Goal: Task Accomplishment & Management: Manage account settings

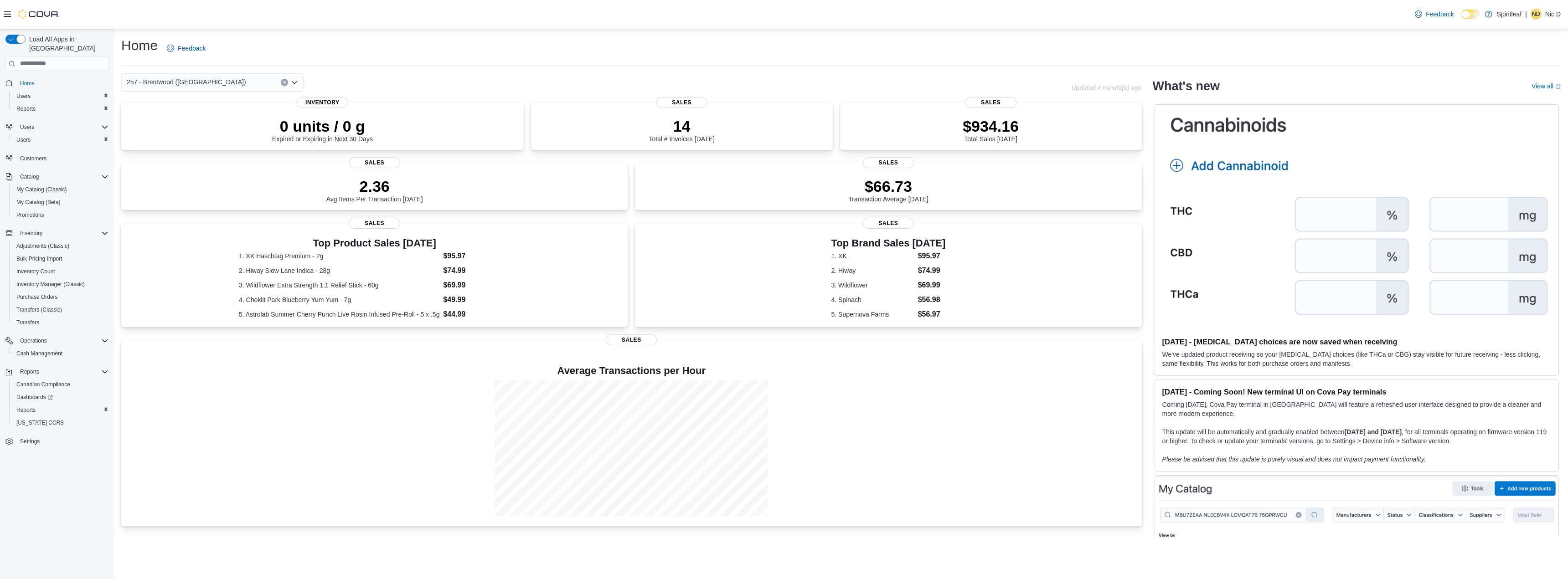
drag, startPoint x: 1041, startPoint y: 38, endPoint x: 1029, endPoint y: 4, distance: 36.1
click at [1041, 37] on div "Home Feedback" at bounding box center [841, 48] width 1440 height 24
drag, startPoint x: 831, startPoint y: 35, endPoint x: 668, endPoint y: 1, distance: 166.5
click at [831, 35] on div "Home Feedback 257 - Brentwood (Sherwood Park) Updated 2 minute(s) ago 0 units /…" at bounding box center [841, 286] width 1454 height 515
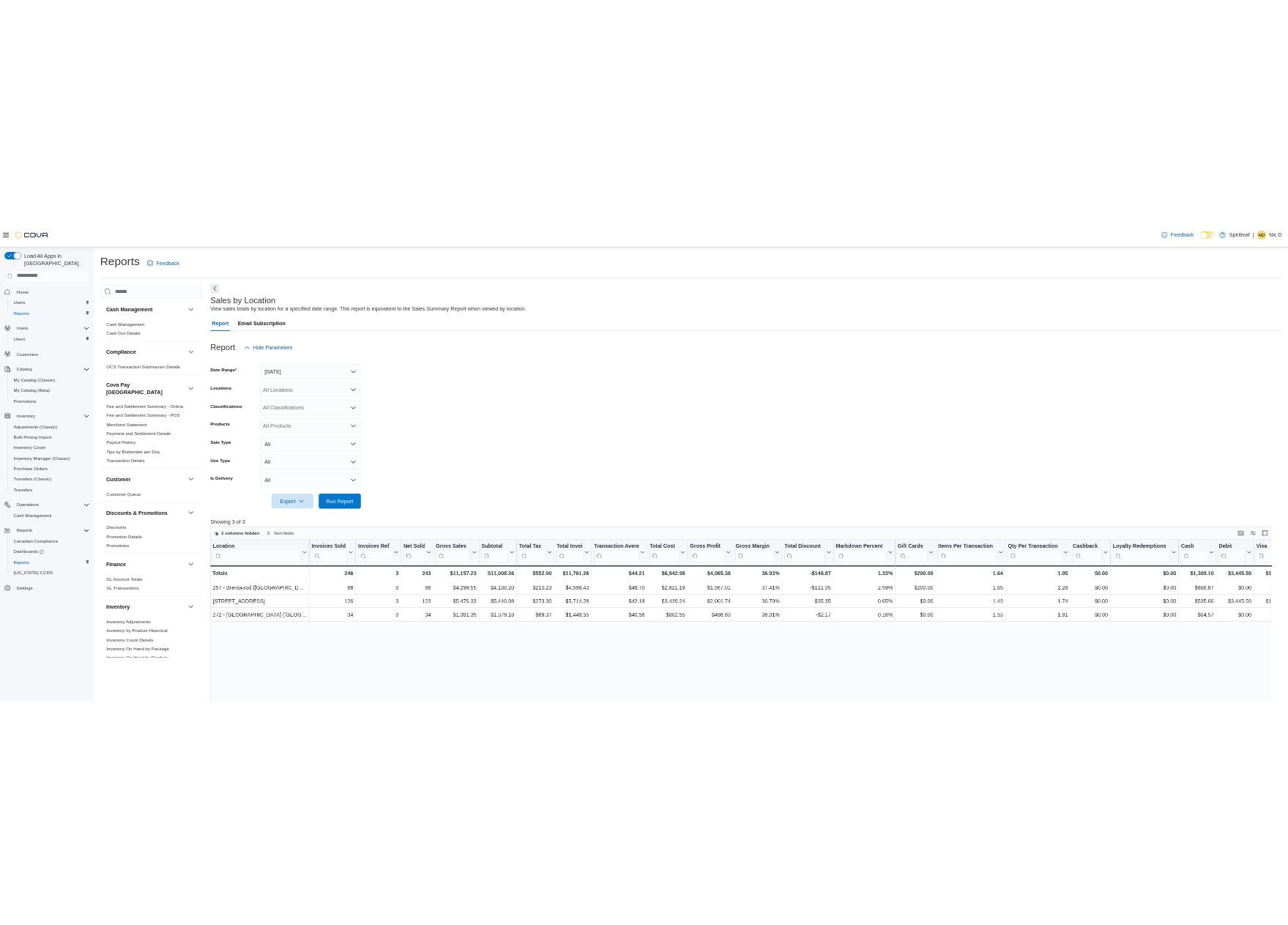
scroll to position [659, 0]
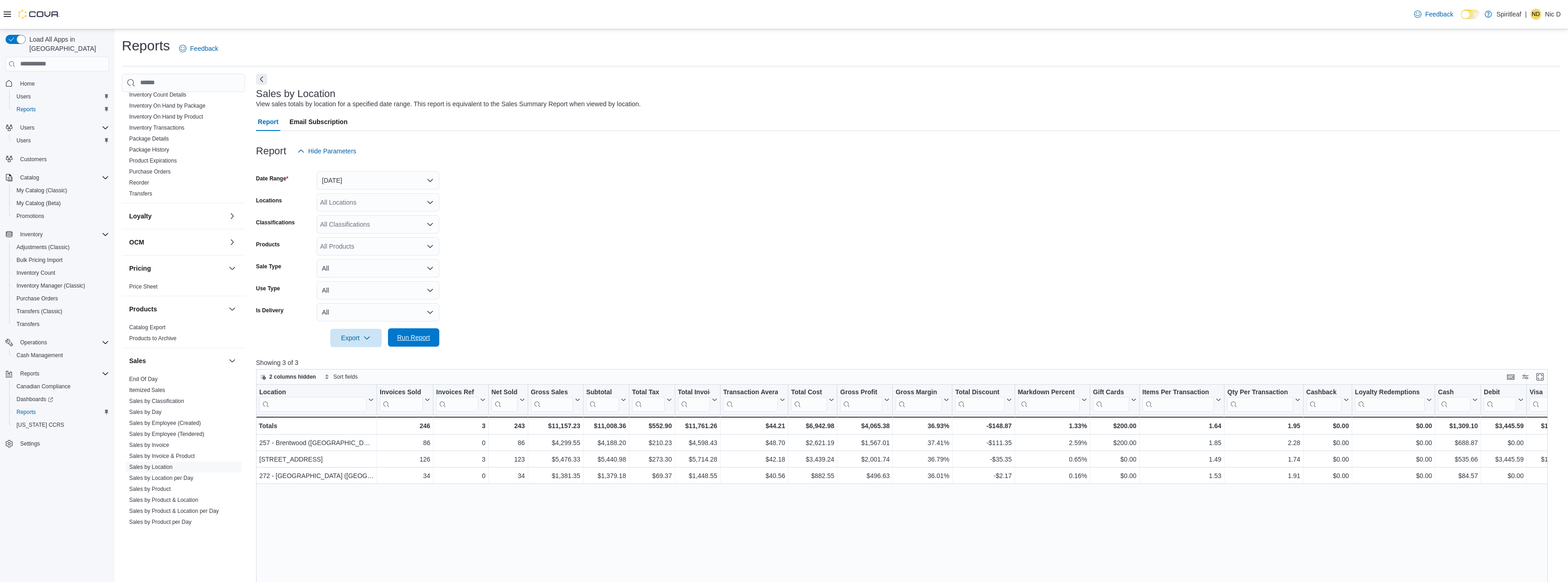
click at [427, 334] on span "Run Report" at bounding box center [414, 337] width 33 height 9
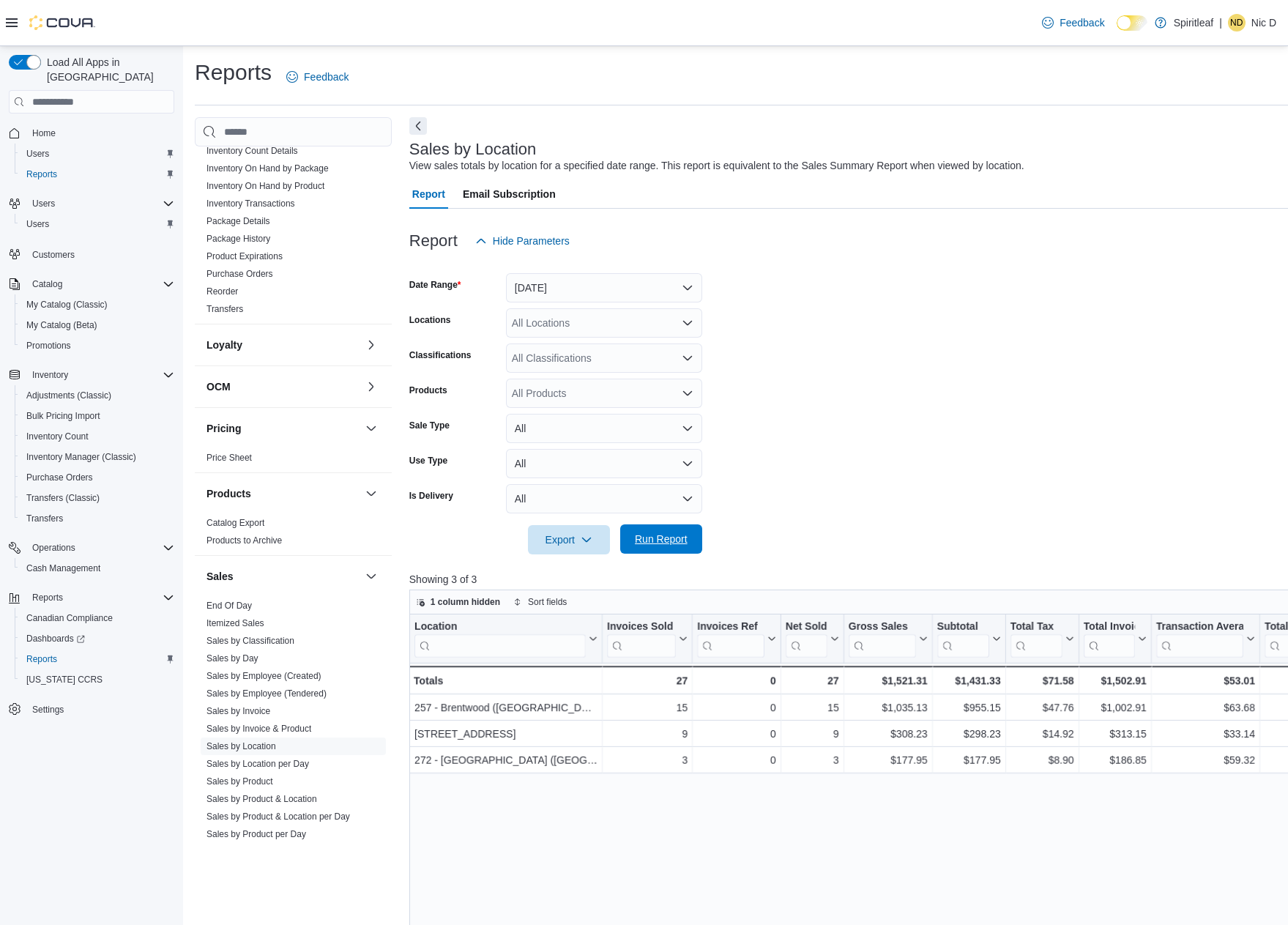
click at [678, 530] on span "Run Report" at bounding box center [661, 539] width 65 height 29
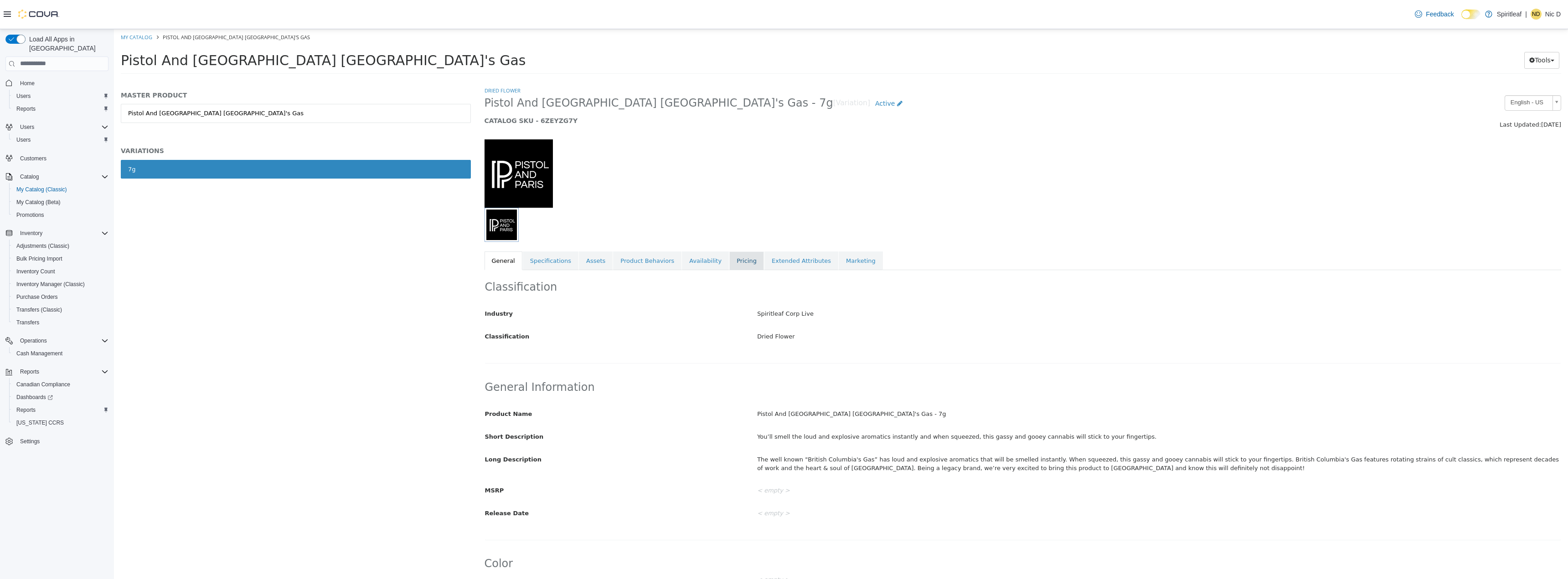
click at [735, 262] on link "Pricing" at bounding box center [746, 260] width 35 height 19
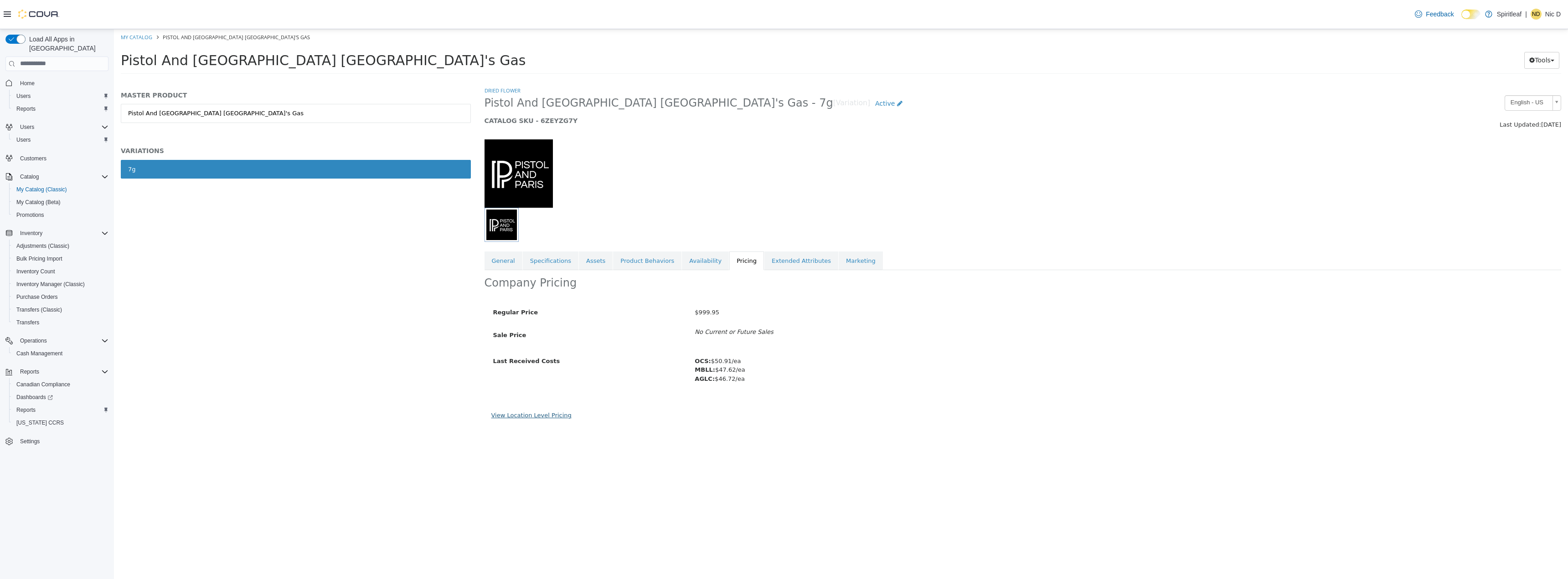
click at [535, 413] on link "View Location Level Pricing" at bounding box center [531, 414] width 80 height 7
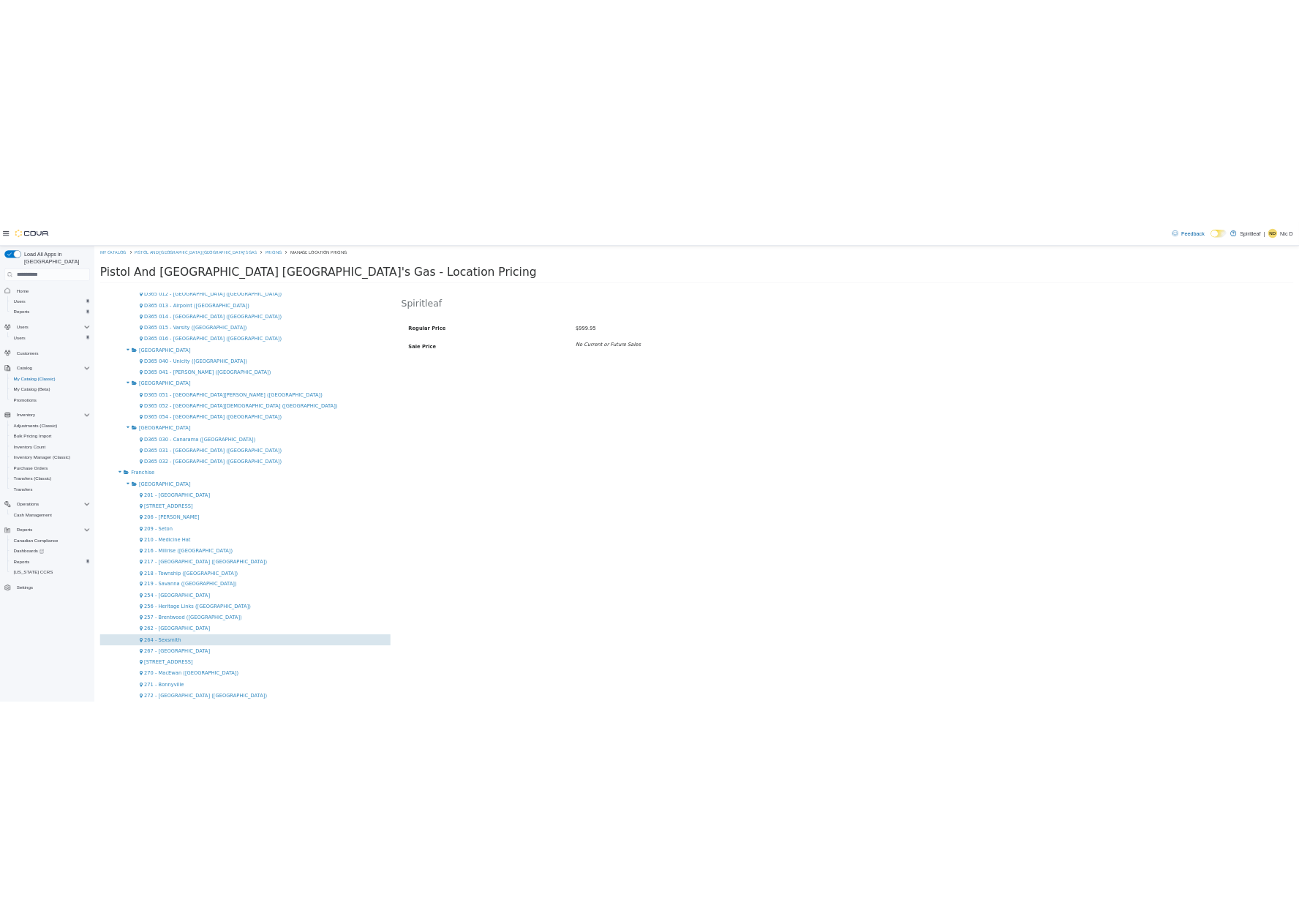
scroll to position [365, 0]
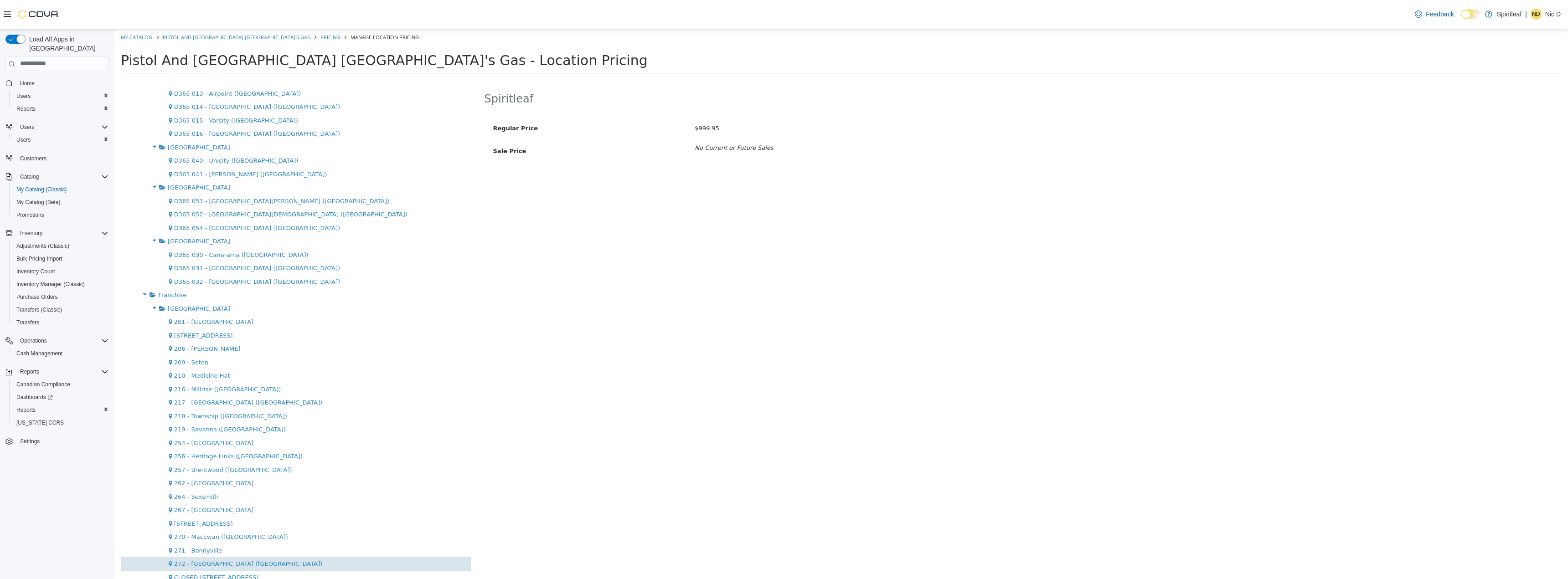
click at [198, 562] on span "272 - [GEOGRAPHIC_DATA] ([GEOGRAPHIC_DATA])" at bounding box center [248, 563] width 148 height 7
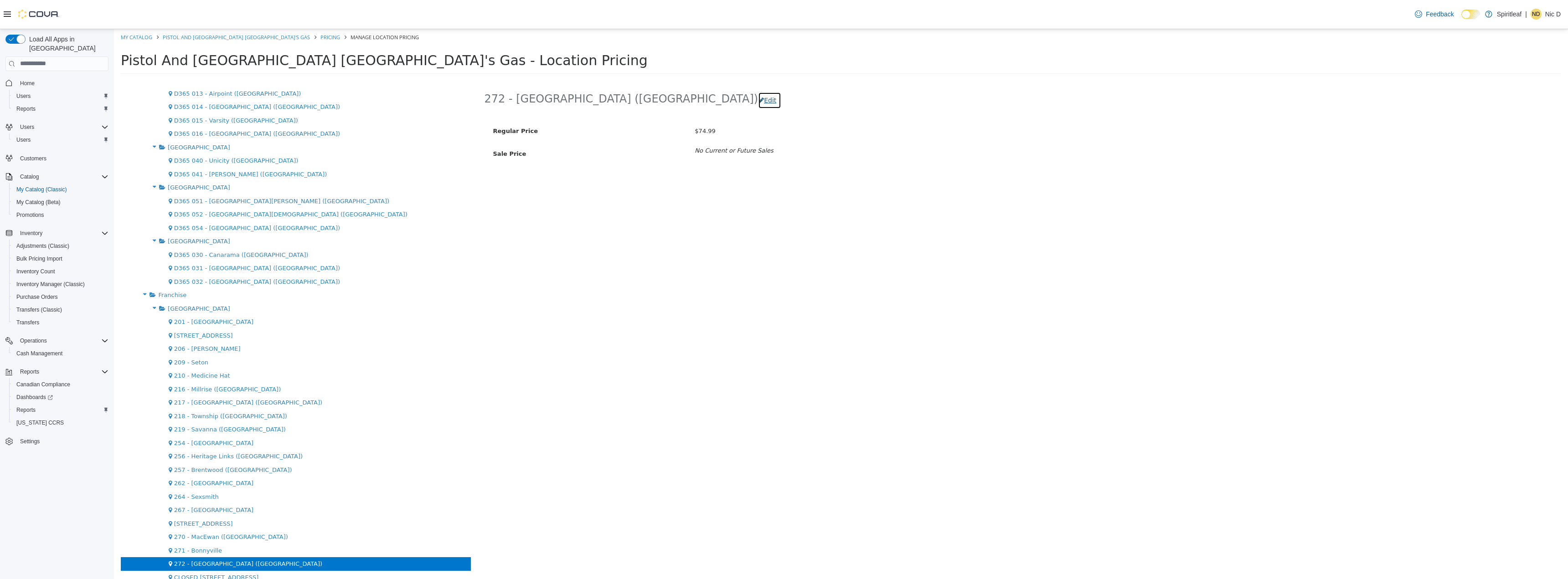
click at [758, 102] on button "Edit" at bounding box center [769, 100] width 23 height 17
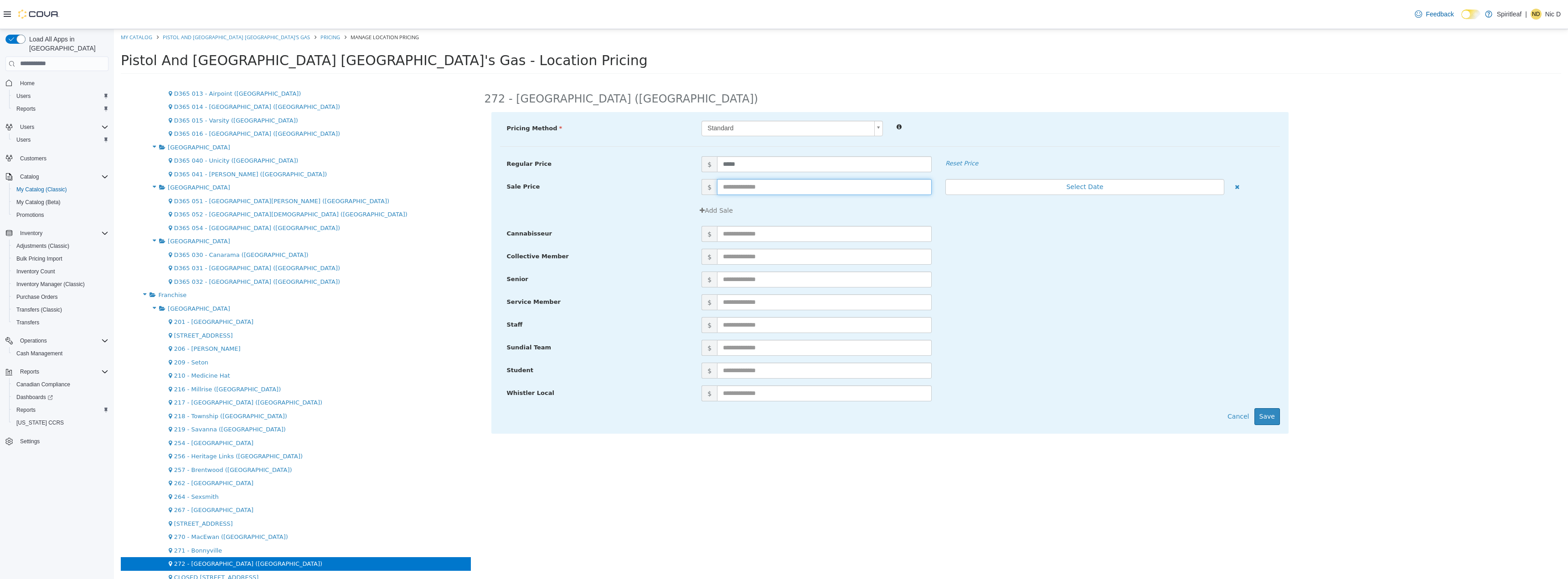
click at [750, 186] on input "text" at bounding box center [824, 187] width 215 height 16
type input "*****"
click at [1268, 412] on button "Save" at bounding box center [1267, 416] width 26 height 17
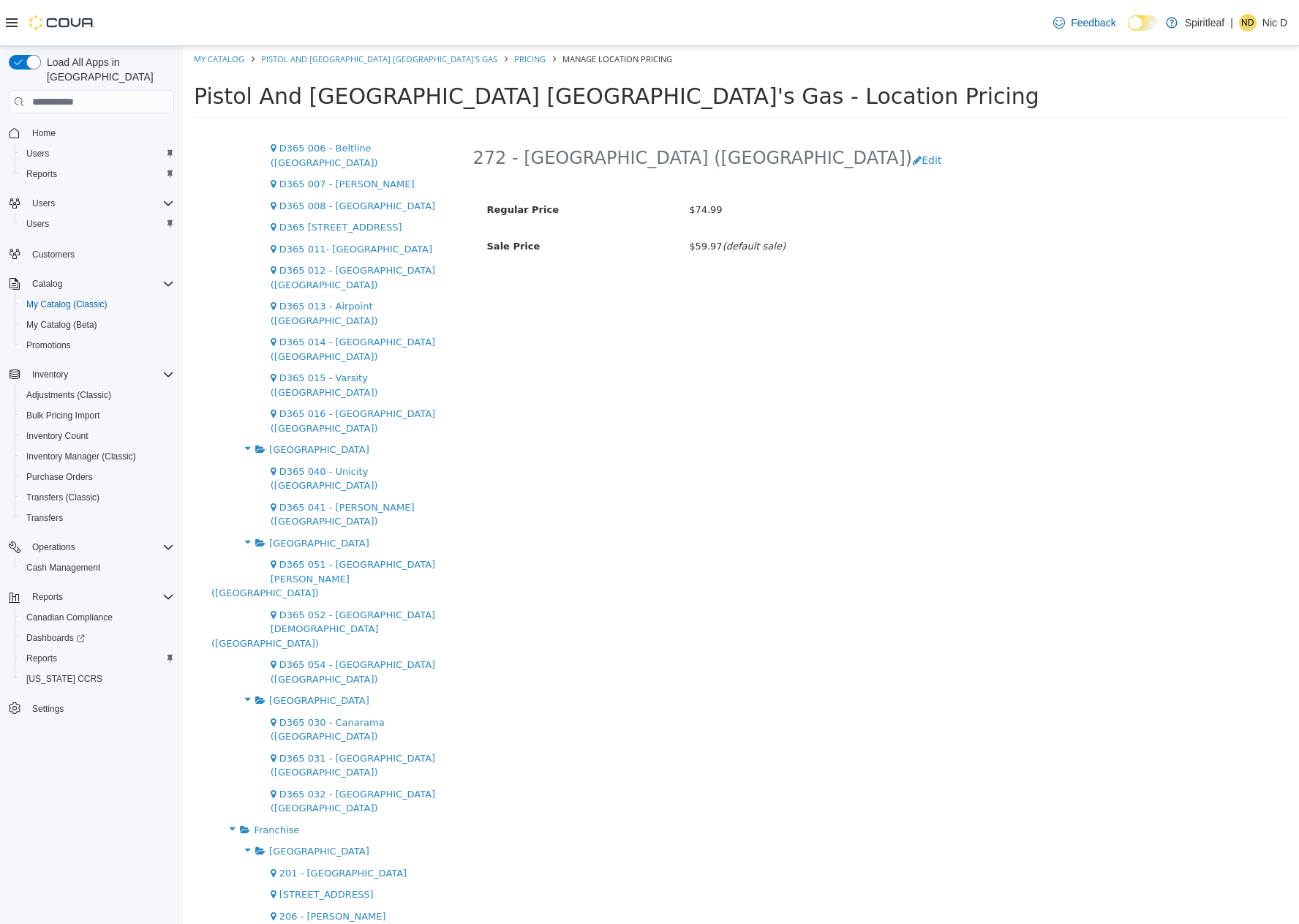
scroll to position [380, 0]
